Goal: Check status: Check status

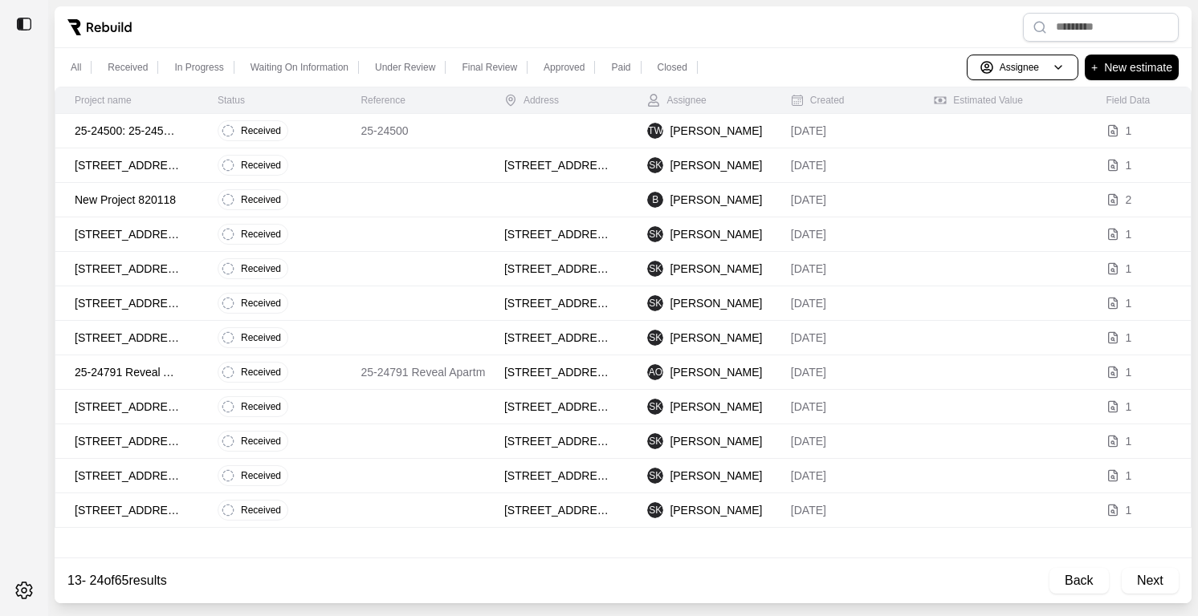
click at [339, 130] on td "Received" at bounding box center [269, 131] width 143 height 35
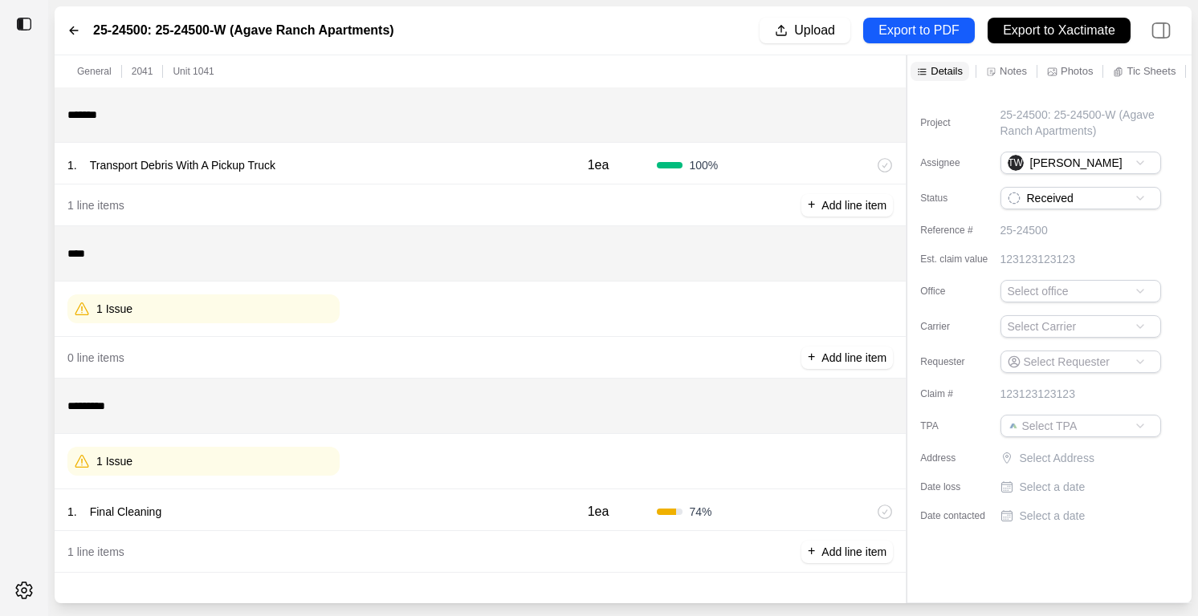
click at [68, 25] on icon at bounding box center [73, 30] width 13 height 13
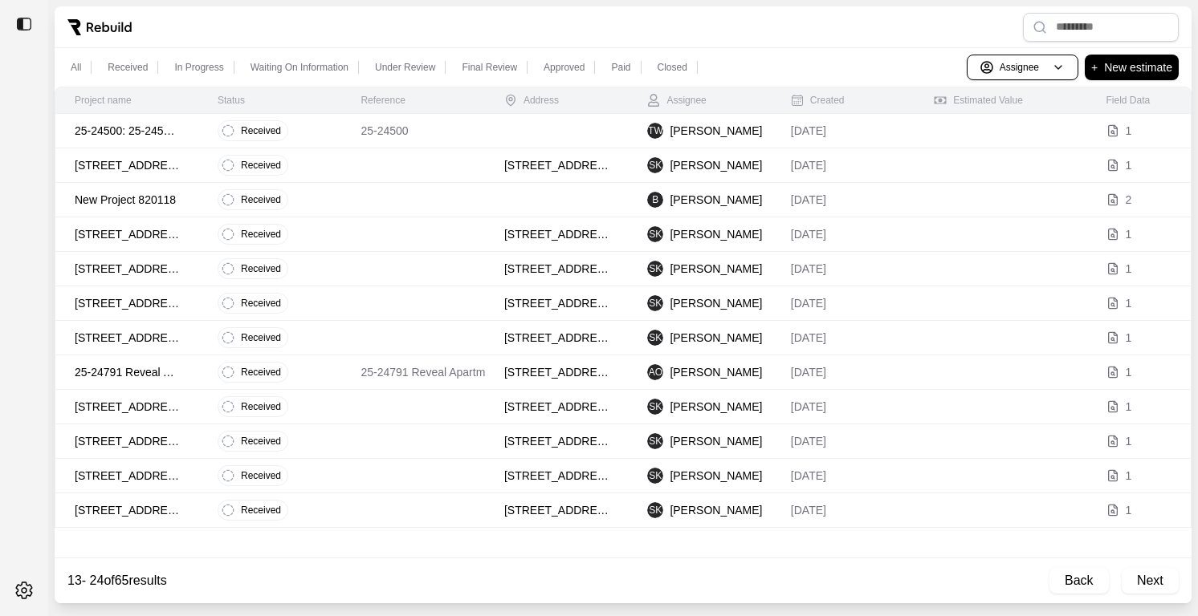
click at [421, 143] on td "25-24500" at bounding box center [412, 131] width 143 height 35
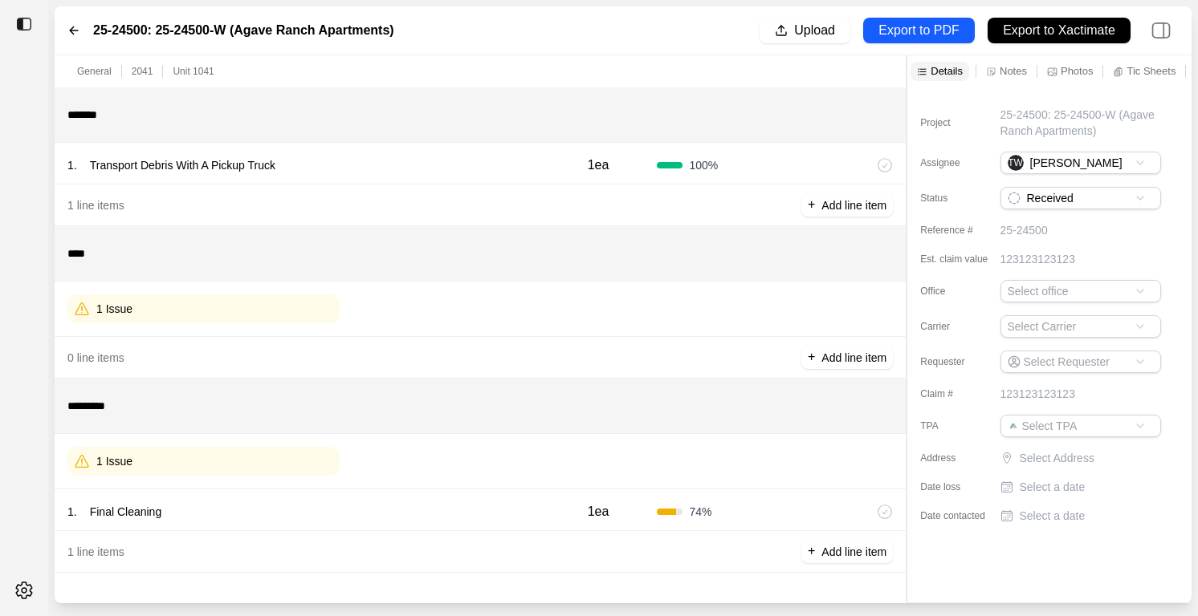
click at [266, 472] on div "1 Issue" at bounding box center [203, 461] width 272 height 29
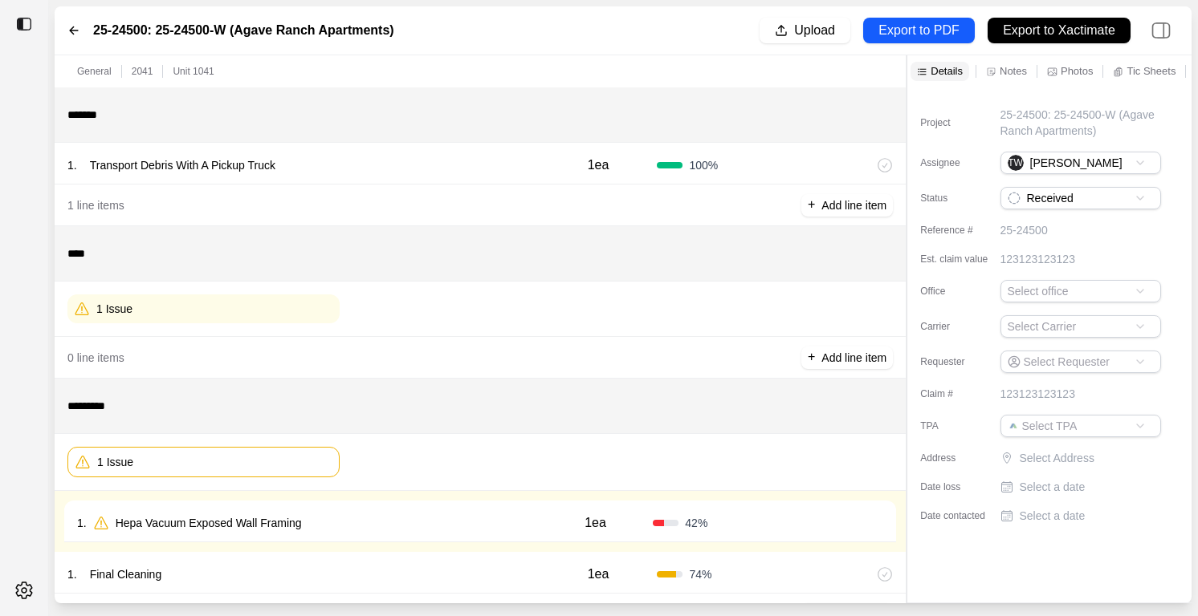
click at [365, 529] on div "1 . Hepa Vacuum Exposed Wall Framing" at bounding box center [307, 523] width 461 height 22
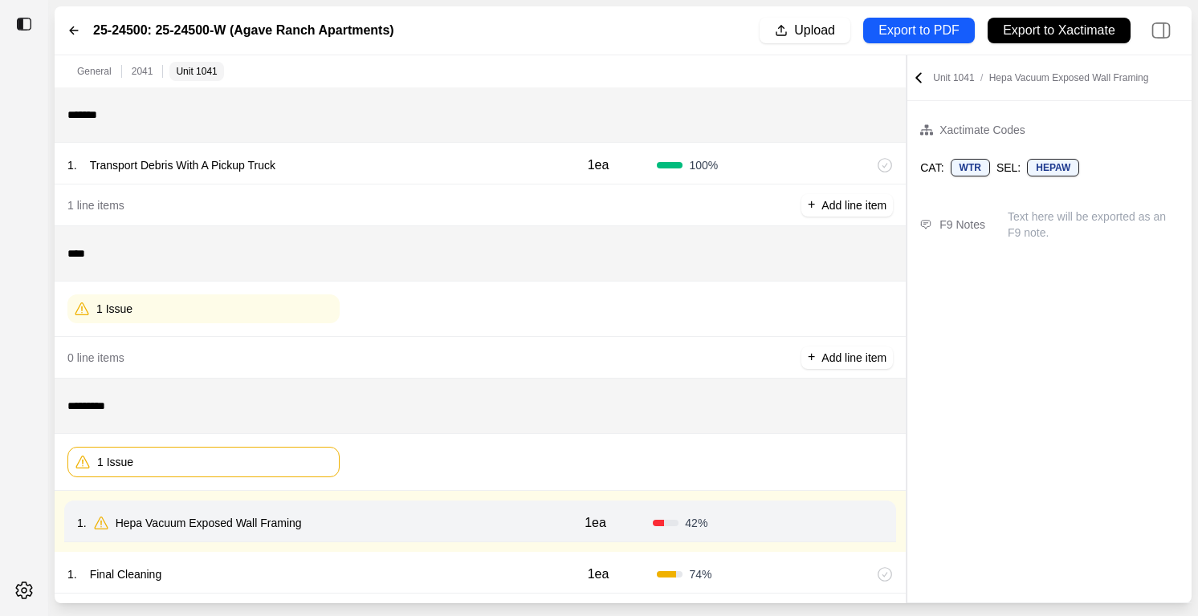
click at [291, 302] on div "1 Issue" at bounding box center [203, 309] width 272 height 29
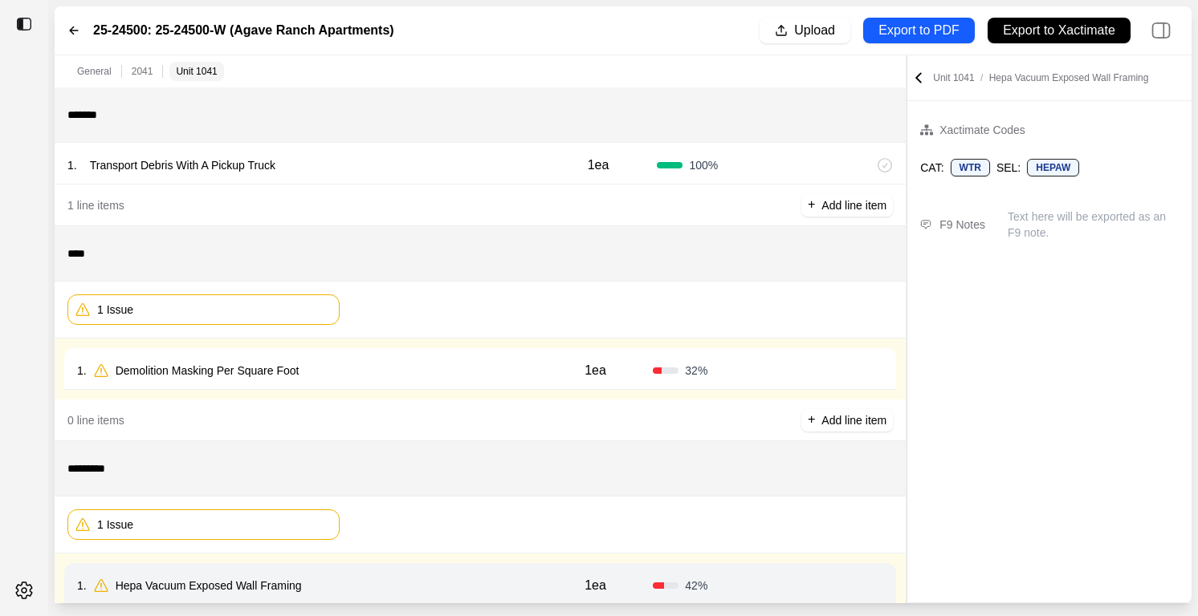
click at [400, 369] on div "1 . Demolition Masking Per Square Foot" at bounding box center [307, 371] width 461 height 22
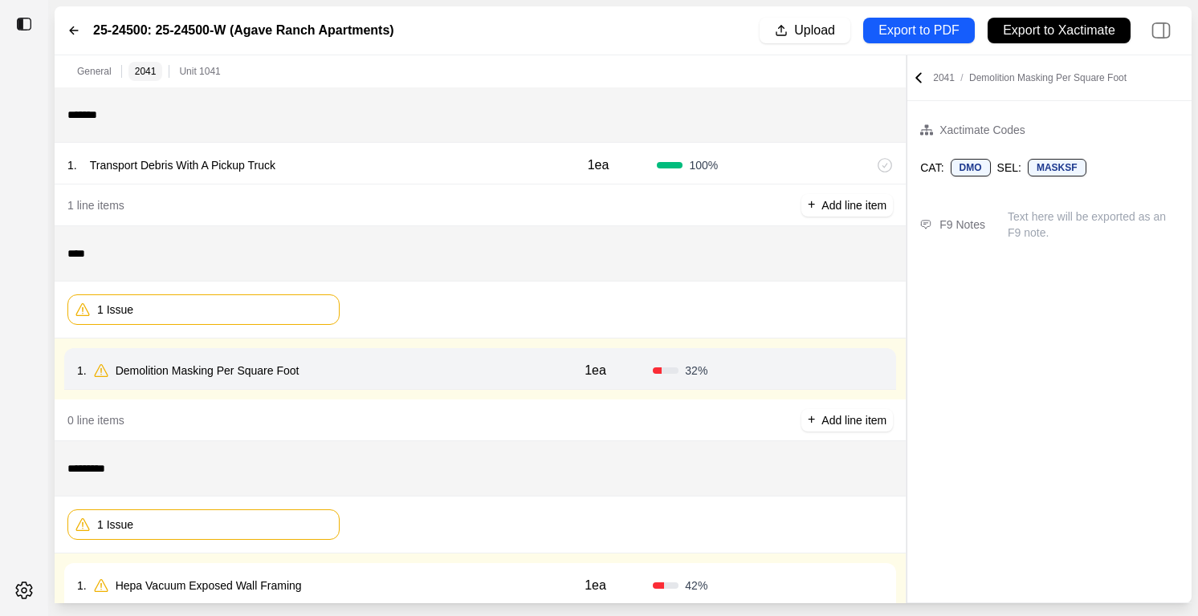
click at [914, 75] on icon at bounding box center [918, 78] width 16 height 16
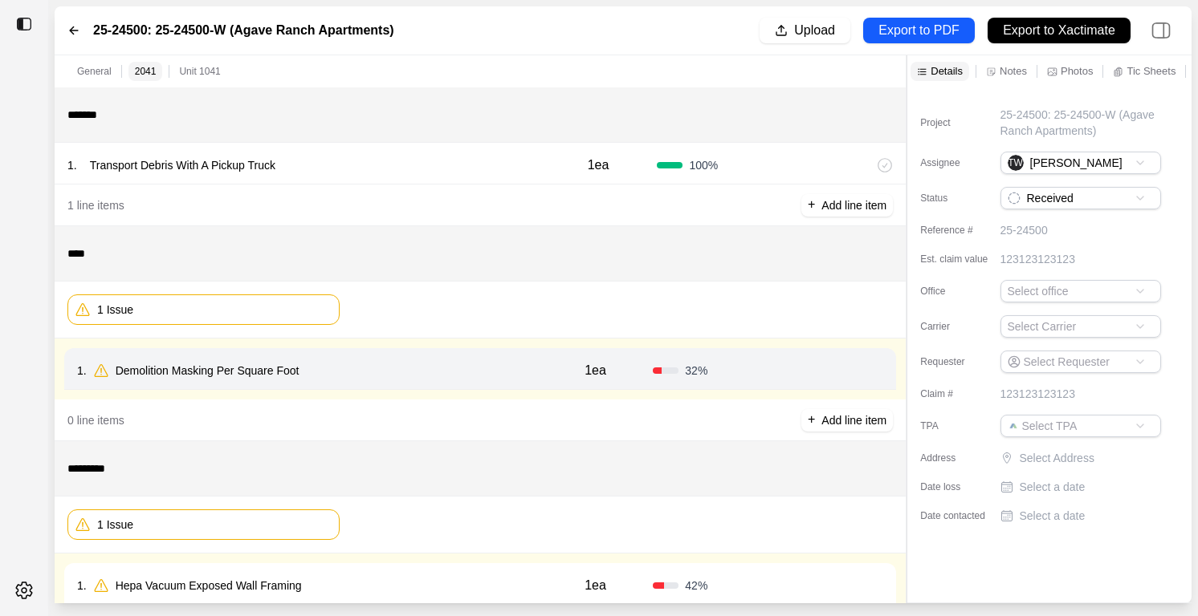
click at [1019, 80] on div "Notes" at bounding box center [1005, 71] width 47 height 19
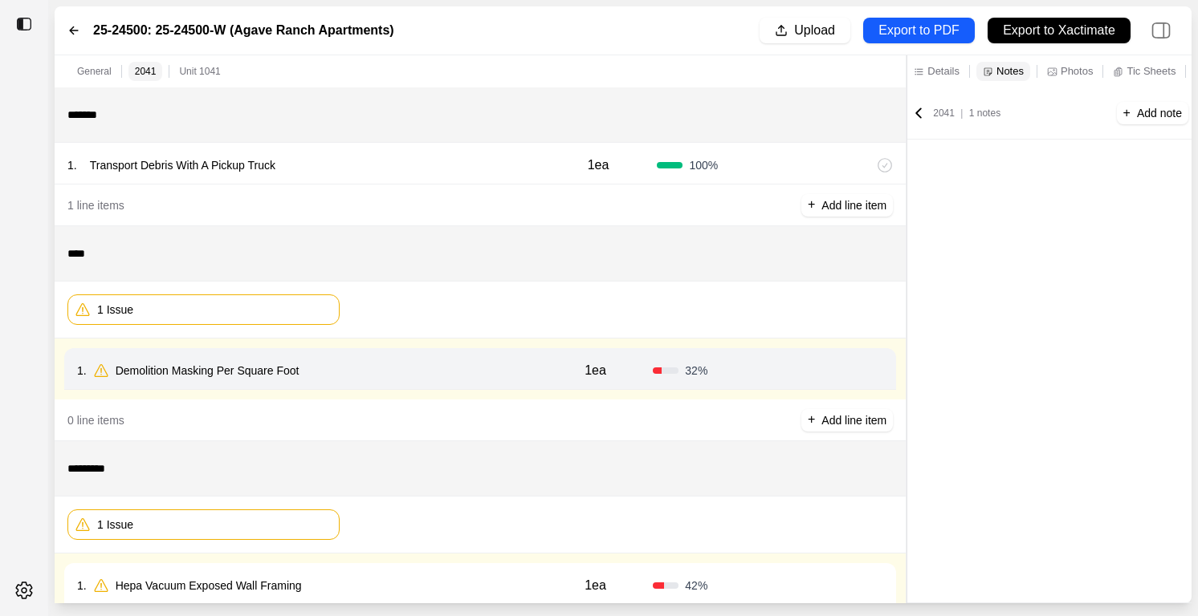
click at [995, 117] on span "1 notes" at bounding box center [984, 113] width 31 height 11
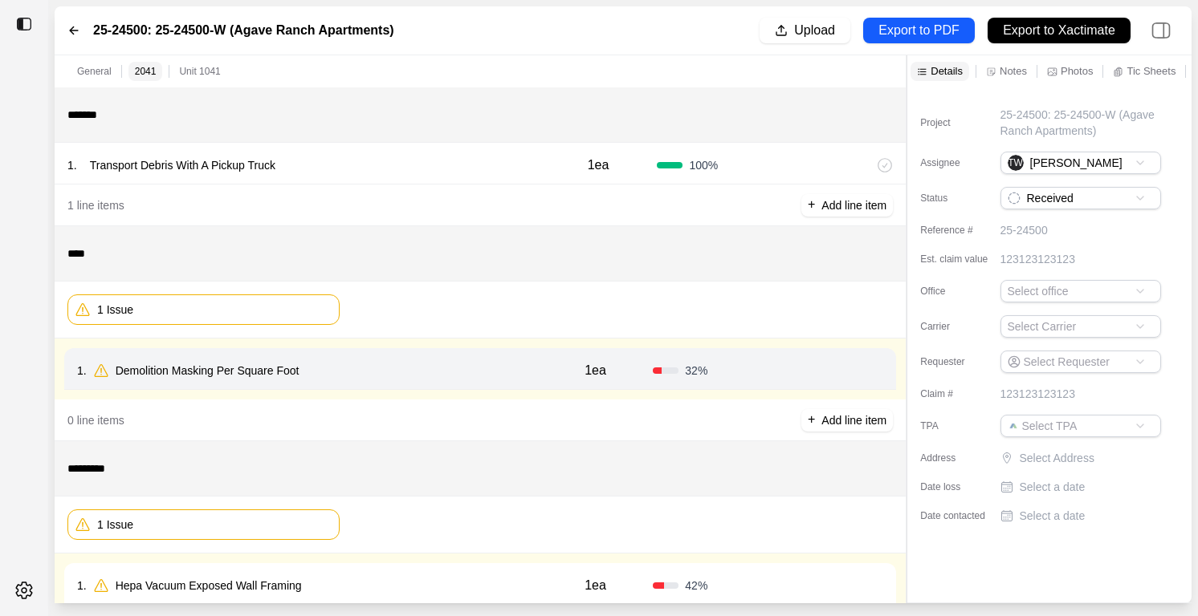
click at [995, 67] on icon at bounding box center [991, 72] width 10 height 10
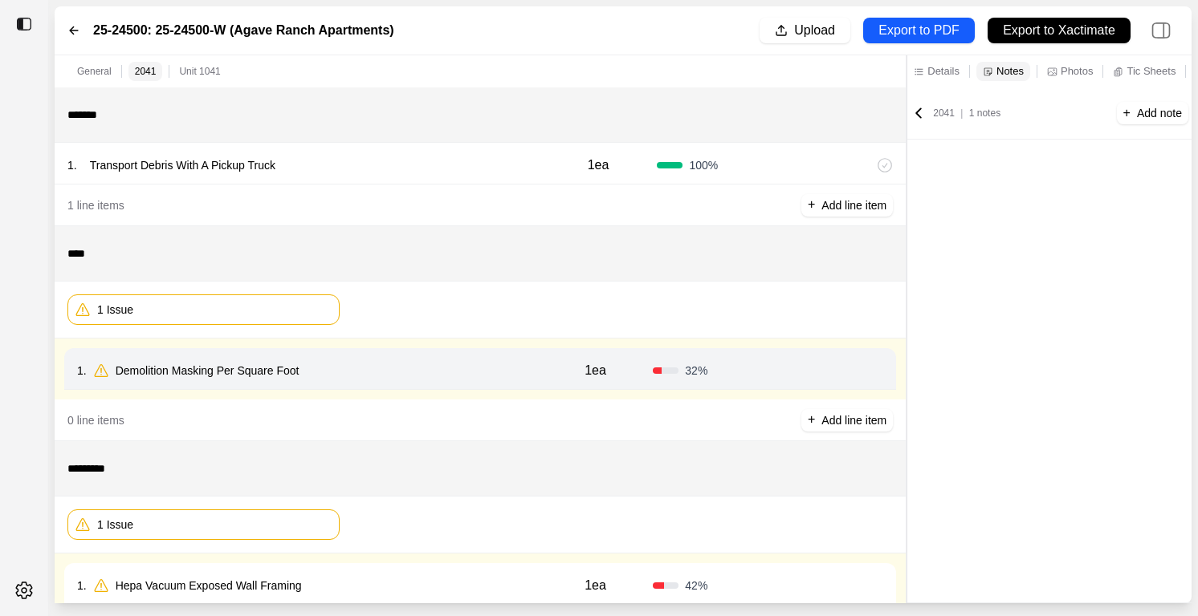
click at [924, 121] on div "2041 | 1 notes + Add note" at bounding box center [1049, 113] width 284 height 52
click at [921, 112] on icon at bounding box center [918, 113] width 16 height 16
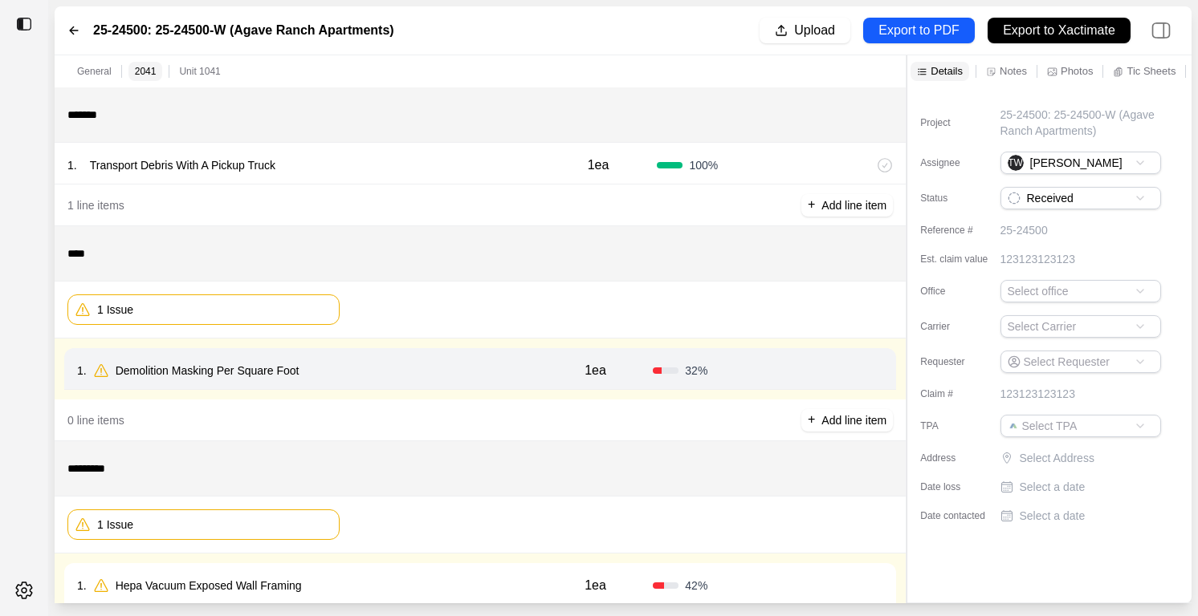
click at [196, 70] on p "Unit 1041" at bounding box center [199, 71] width 41 height 13
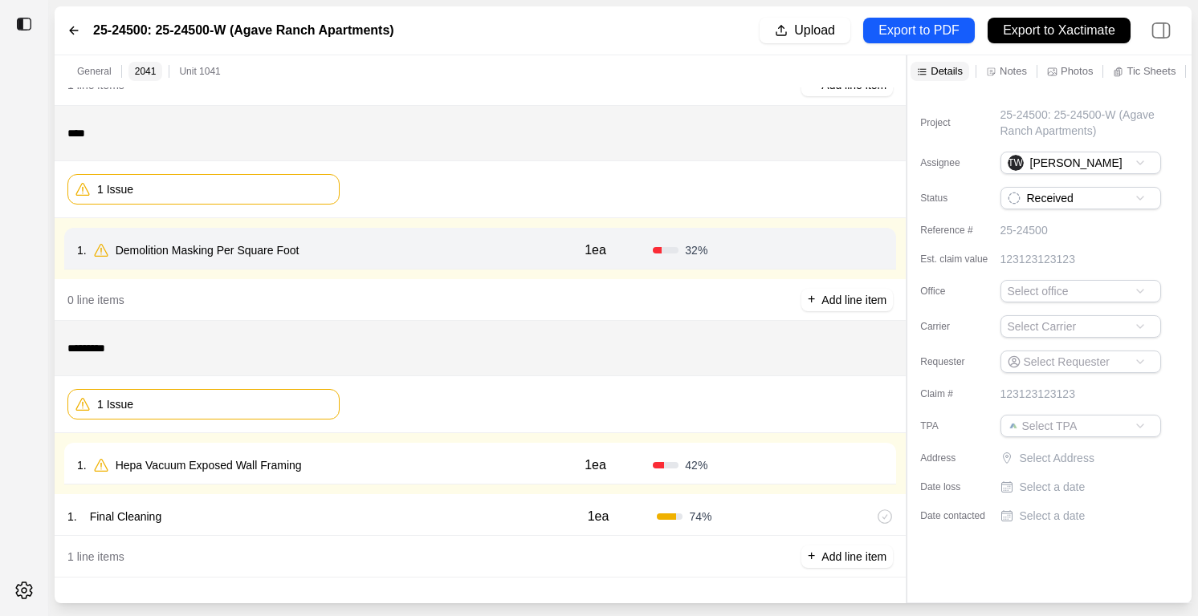
click at [85, 69] on p "General" at bounding box center [94, 71] width 35 height 13
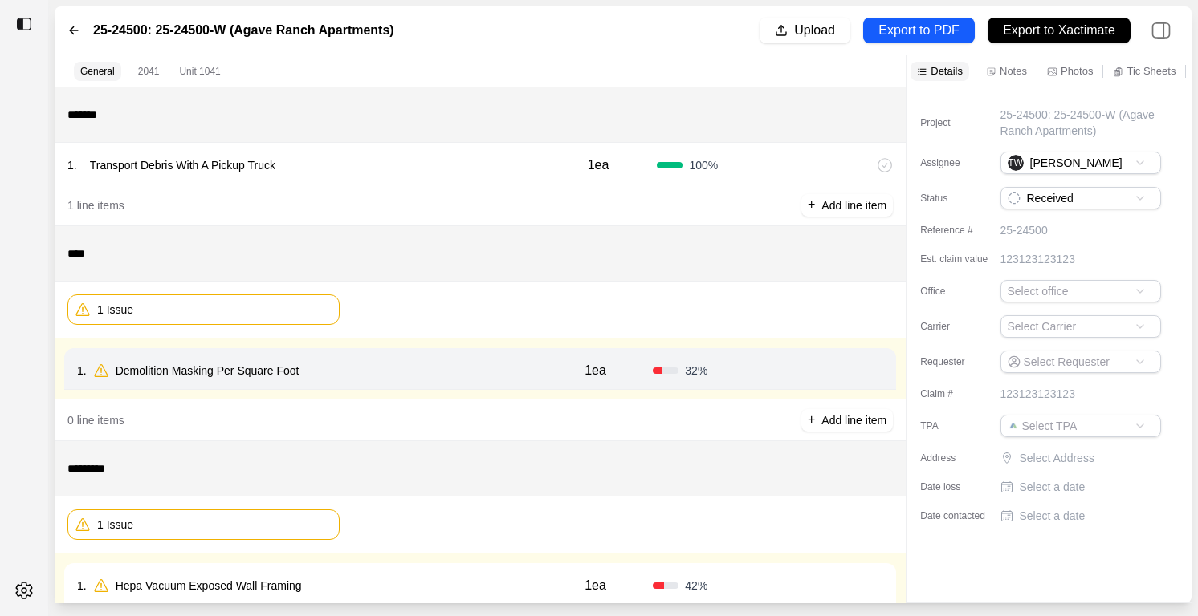
click at [74, 28] on icon at bounding box center [73, 30] width 13 height 13
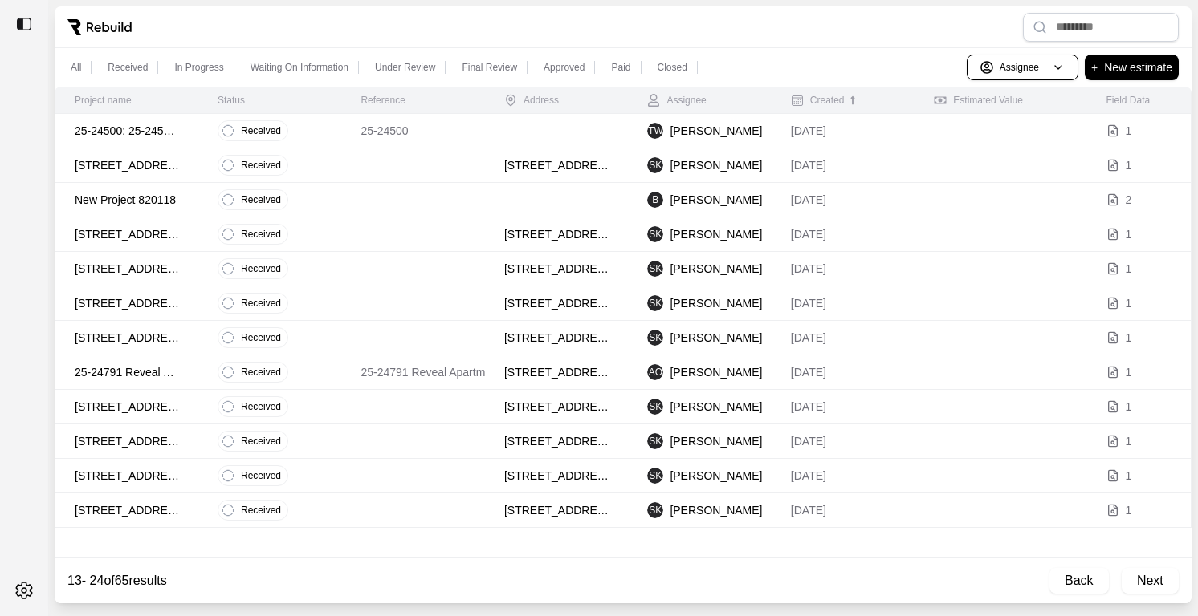
click at [824, 102] on div "Created" at bounding box center [818, 100] width 54 height 13
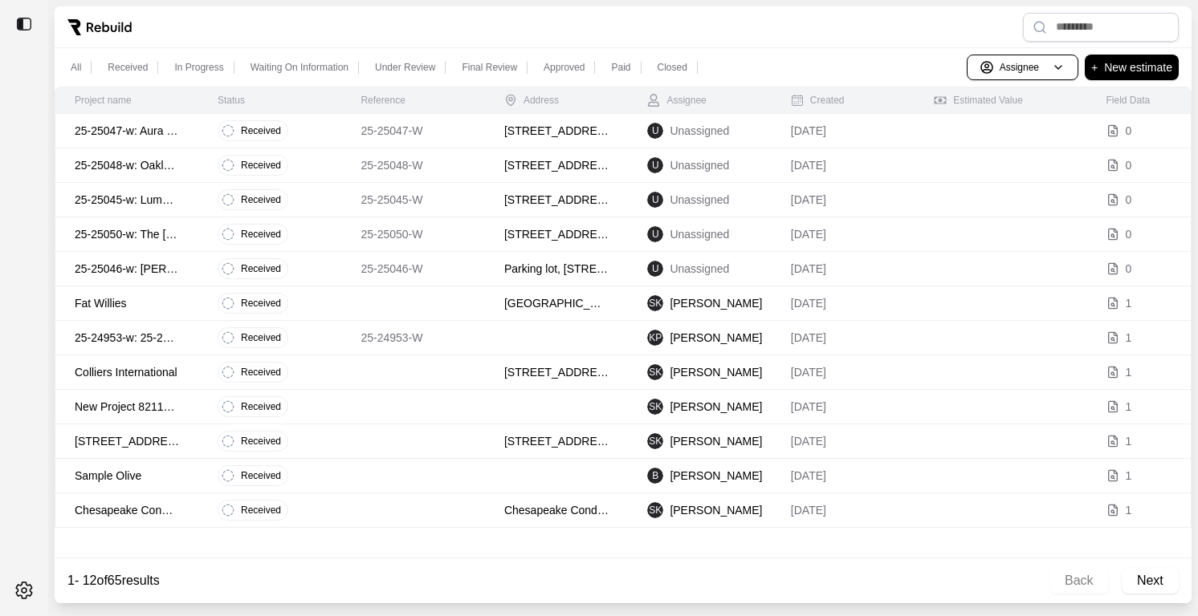
click at [353, 143] on td "25-25047-W" at bounding box center [412, 131] width 143 height 35
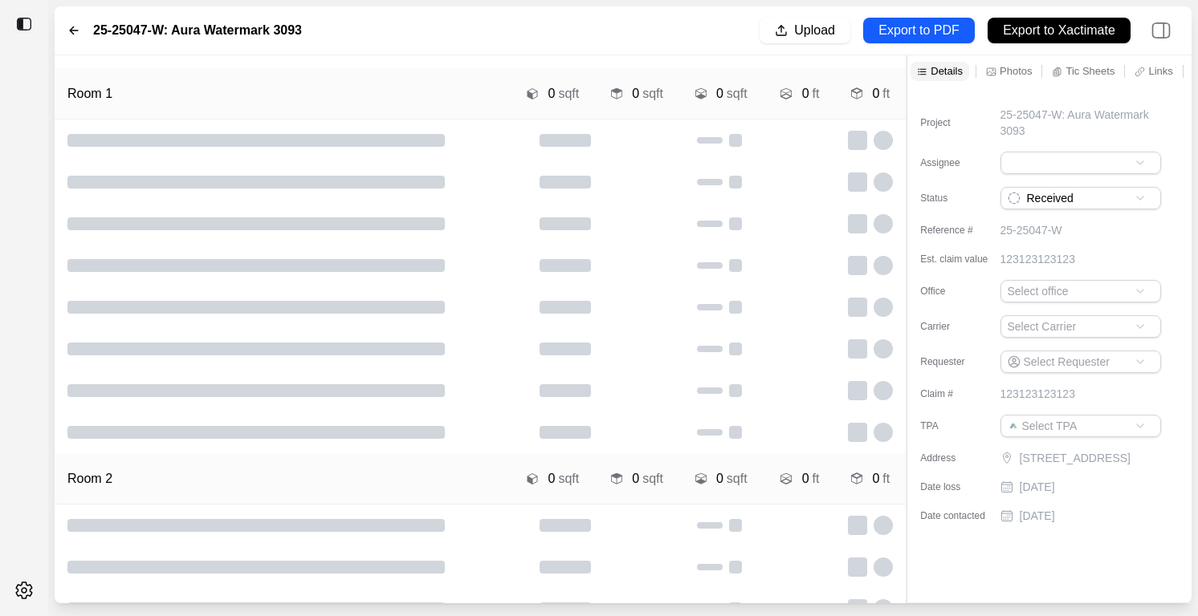
click at [71, 31] on icon at bounding box center [74, 30] width 8 height 7
